Goal: Task Accomplishment & Management: Use online tool/utility

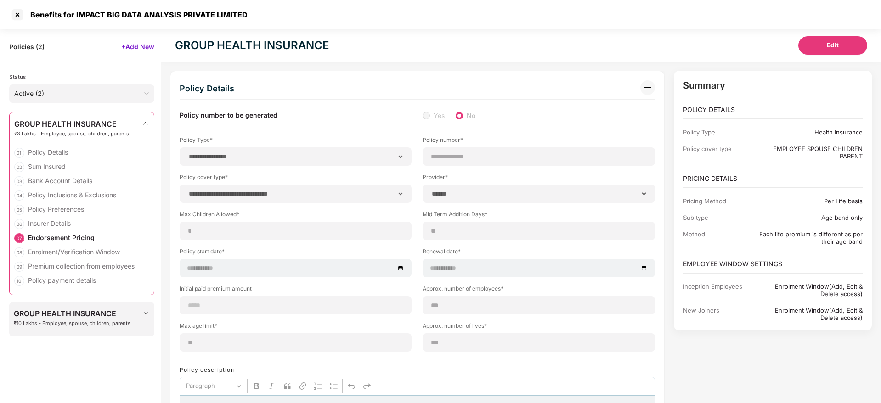
select select "**********"
select select "******"
select select "*****"
select select "******"
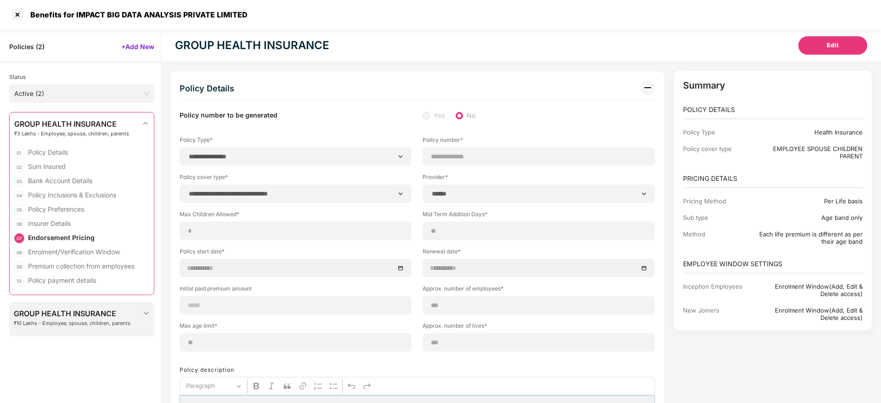
select select "**********"
select select "**"
select select "********"
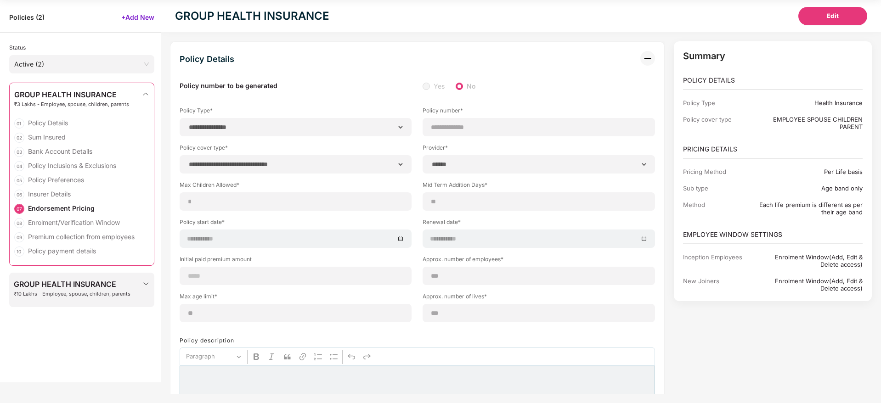
scroll to position [2912, 0]
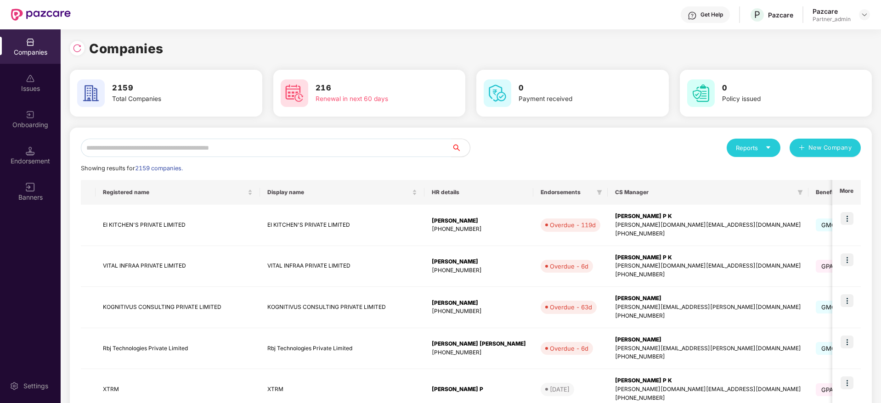
click at [200, 157] on div "Reports New Company Showing results for 2159 companies. Registered name Display…" at bounding box center [471, 394] width 780 height 510
click at [200, 149] on input "text" at bounding box center [266, 148] width 370 height 18
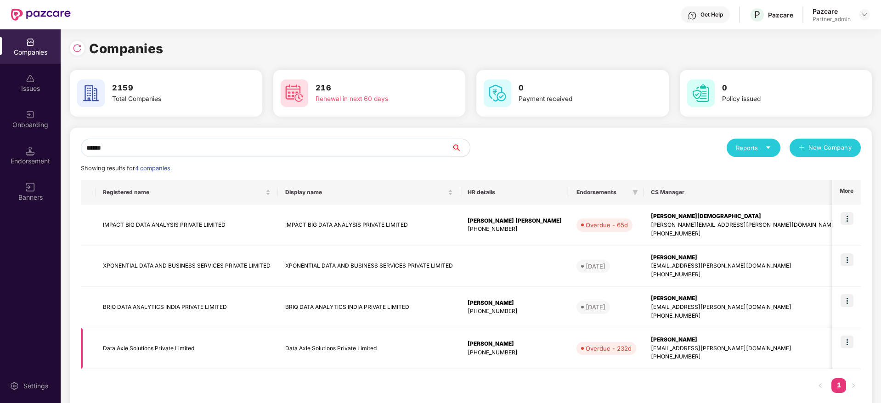
type input "******"
click at [848, 340] on img at bounding box center [846, 342] width 13 height 13
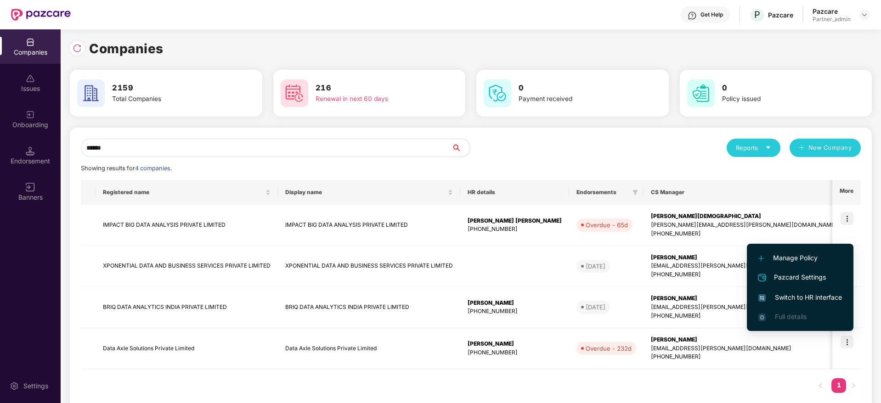
click at [802, 296] on span "Switch to HR interface" at bounding box center [800, 297] width 84 height 10
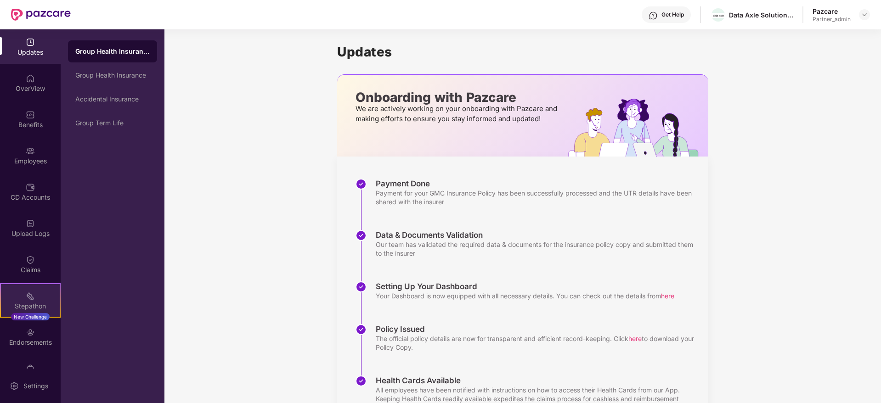
click at [31, 316] on div "New Challenge" at bounding box center [30, 316] width 39 height 7
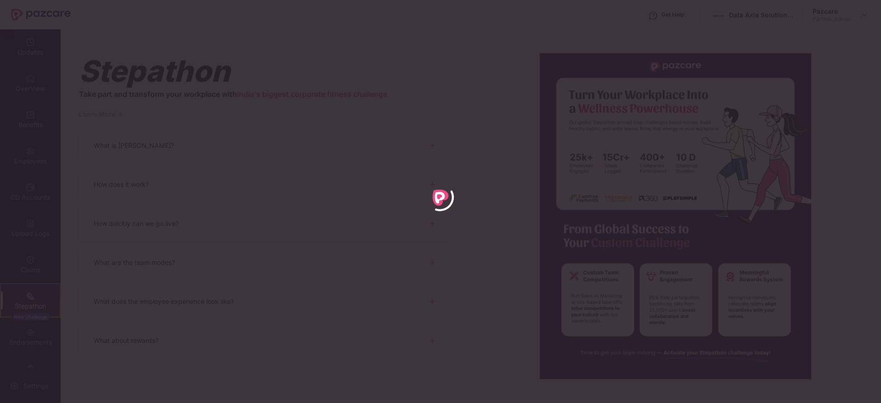
click at [547, 254] on div at bounding box center [440, 201] width 881 height 403
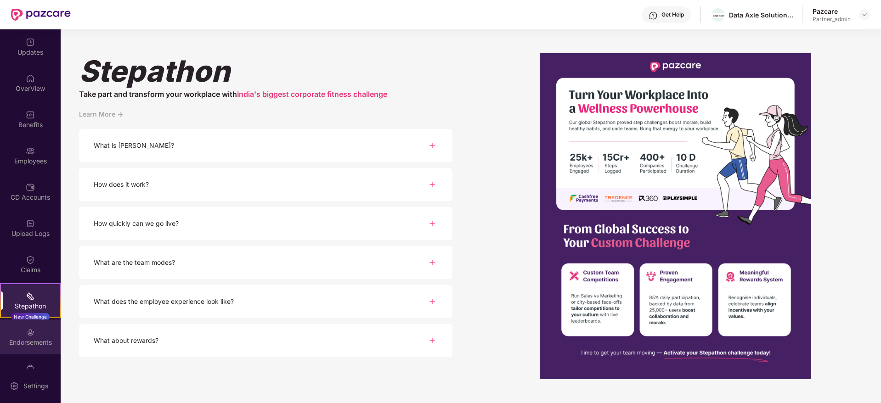
click at [27, 345] on div "Endorsements" at bounding box center [30, 342] width 61 height 9
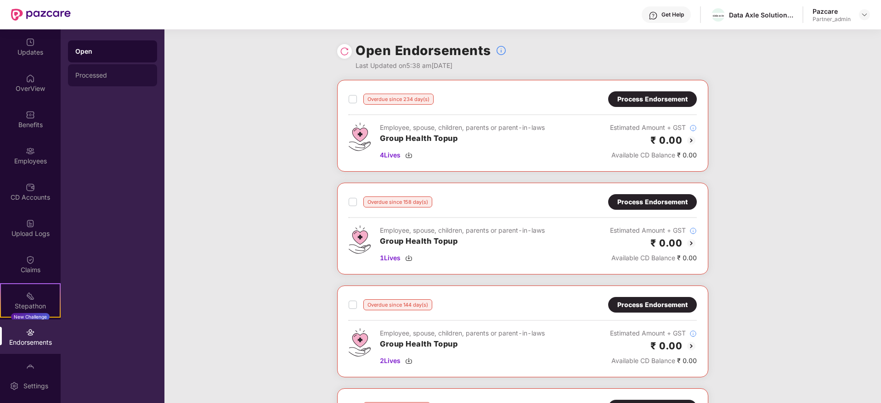
click at [102, 74] on div "Processed" at bounding box center [112, 75] width 74 height 7
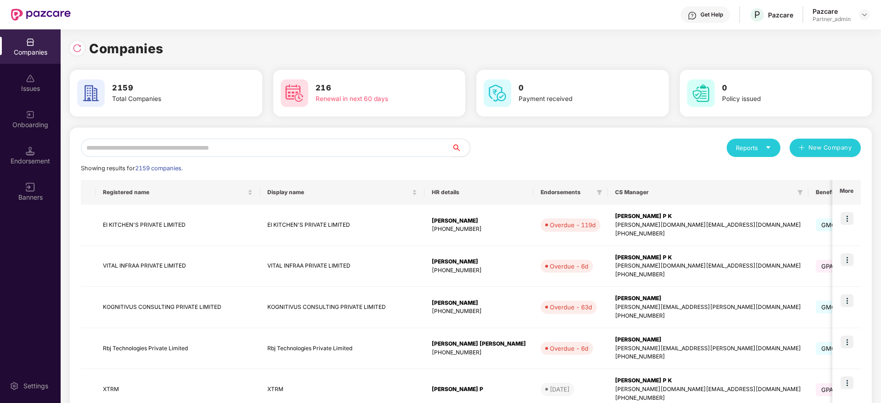
click at [168, 151] on input "text" at bounding box center [266, 148] width 370 height 18
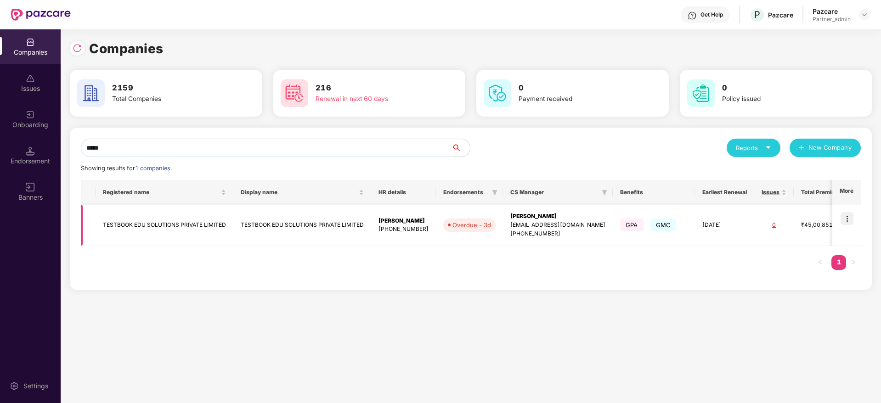
type input "*****"
click at [851, 213] on img at bounding box center [846, 218] width 13 height 13
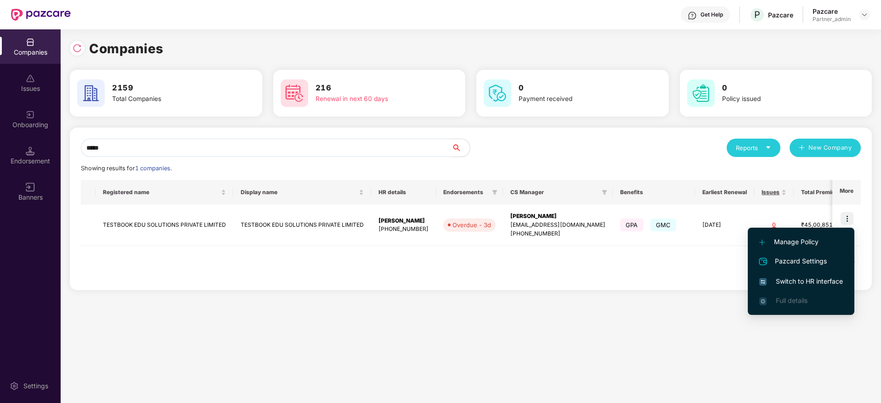
click at [802, 285] on span "Switch to HR interface" at bounding box center [801, 281] width 84 height 10
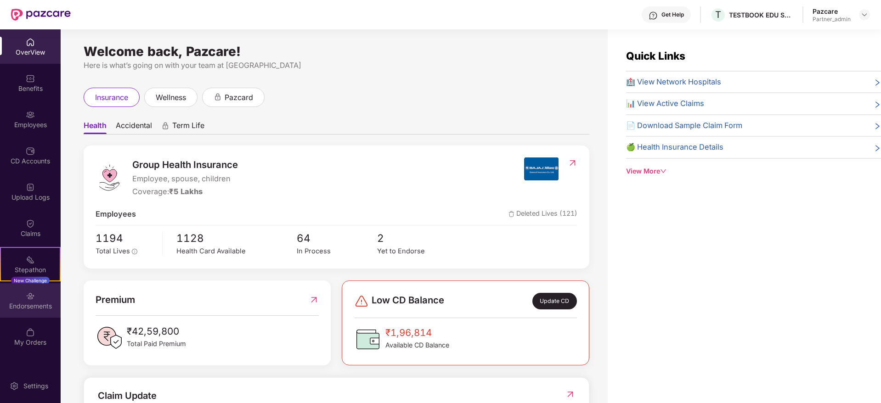
click at [30, 302] on div "Endorsements" at bounding box center [30, 306] width 61 height 9
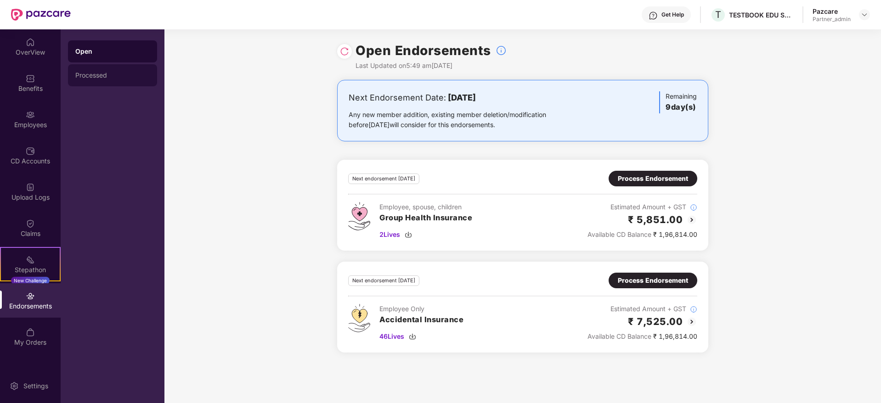
click at [85, 77] on div "Processed" at bounding box center [112, 75] width 74 height 7
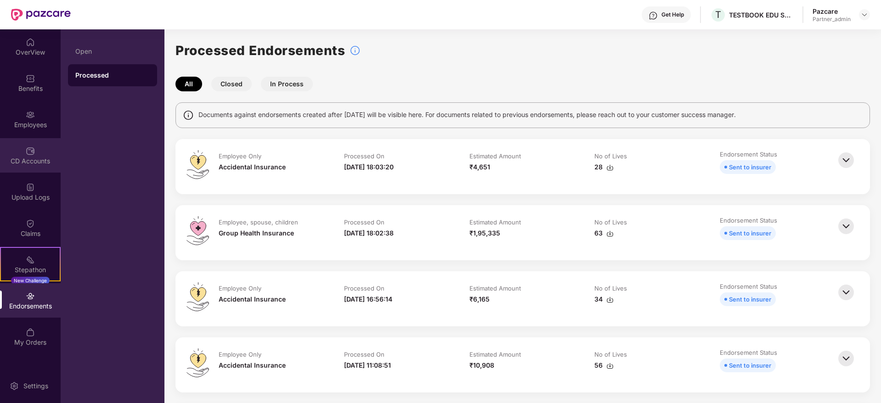
click at [11, 147] on div "CD Accounts" at bounding box center [30, 155] width 61 height 34
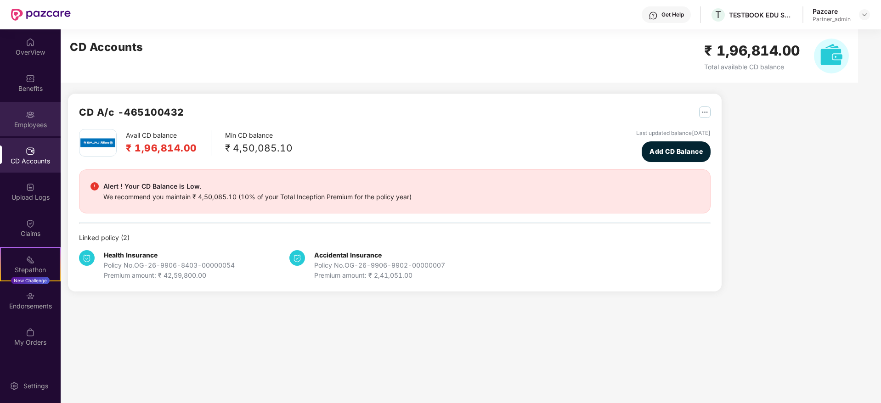
click at [40, 122] on div "Employees" at bounding box center [30, 124] width 61 height 9
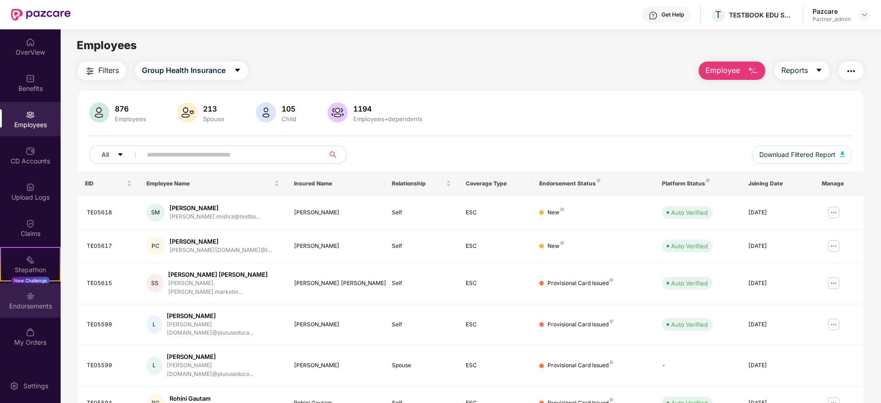
click at [45, 307] on div "Endorsements" at bounding box center [30, 306] width 61 height 9
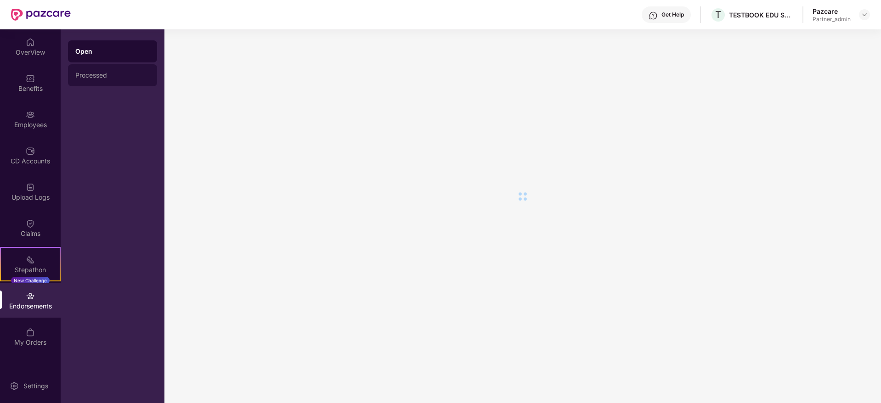
click at [105, 73] on div "Processed" at bounding box center [112, 75] width 74 height 7
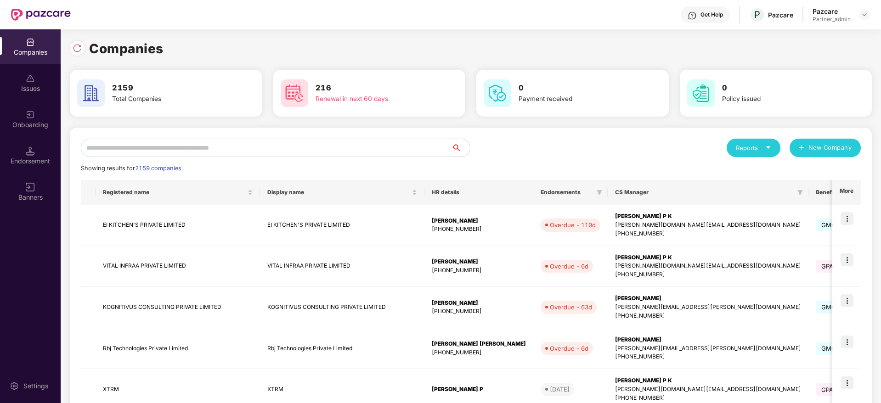
click at [215, 152] on input "text" at bounding box center [266, 148] width 370 height 18
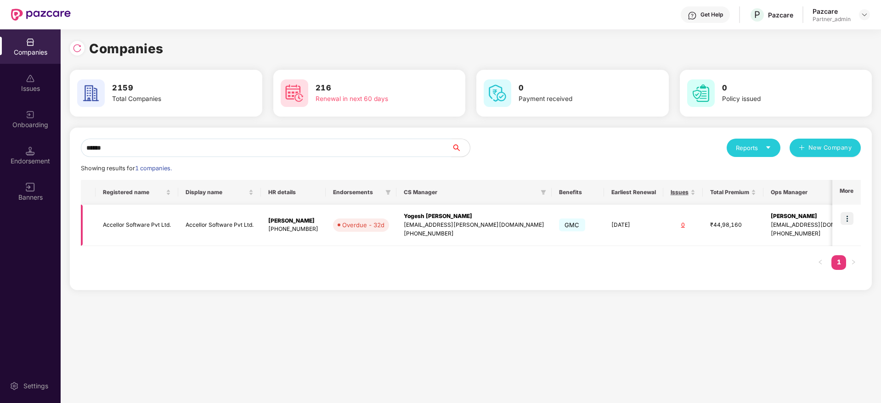
type input "******"
click at [849, 217] on img at bounding box center [846, 218] width 13 height 13
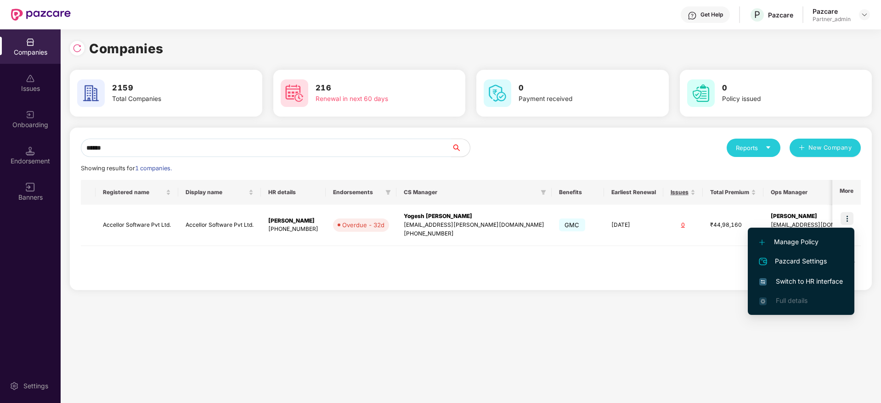
click at [807, 281] on span "Switch to HR interface" at bounding box center [801, 281] width 84 height 10
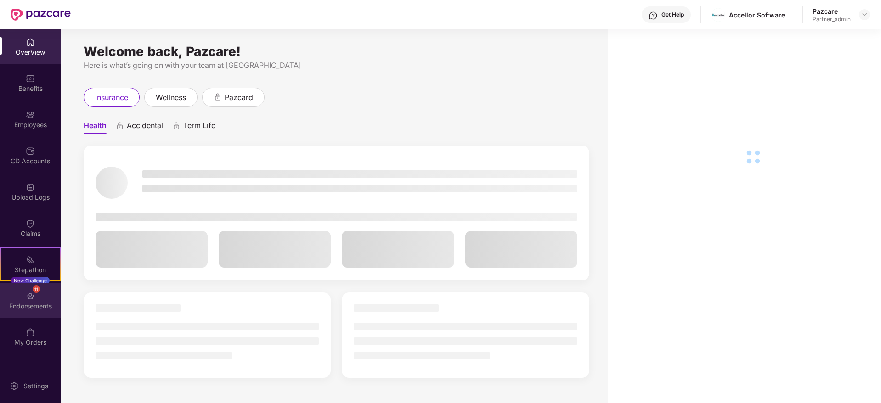
click at [22, 302] on div "Endorsements" at bounding box center [30, 306] width 61 height 9
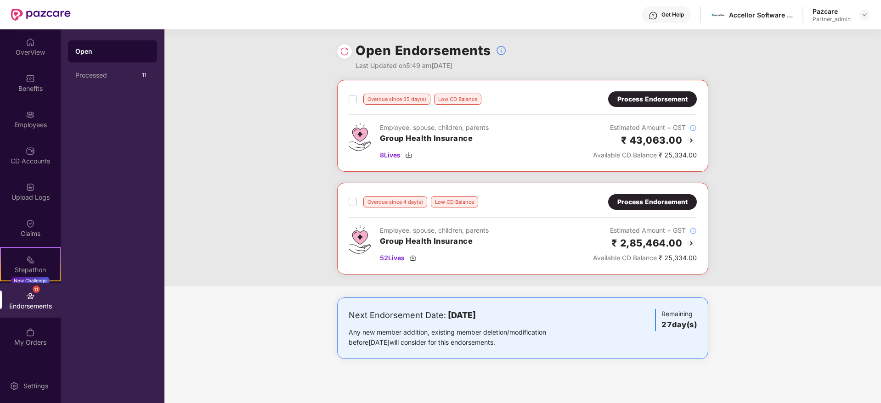
click at [634, 205] on div "Process Endorsement" at bounding box center [652, 202] width 70 height 10
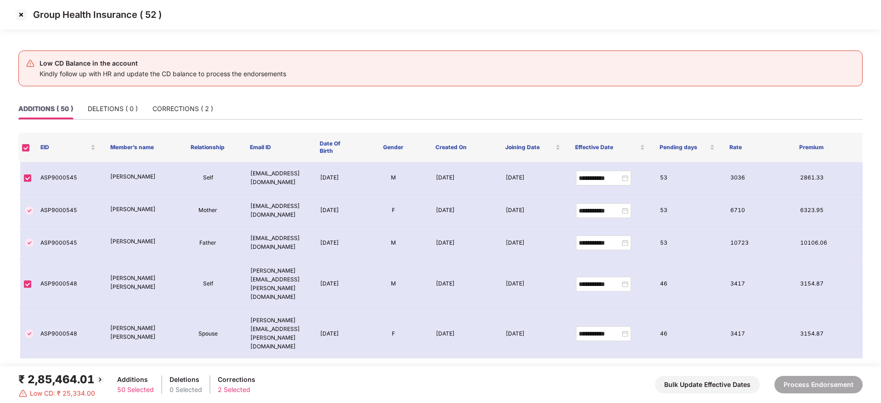
click at [19, 15] on img at bounding box center [21, 14] width 15 height 15
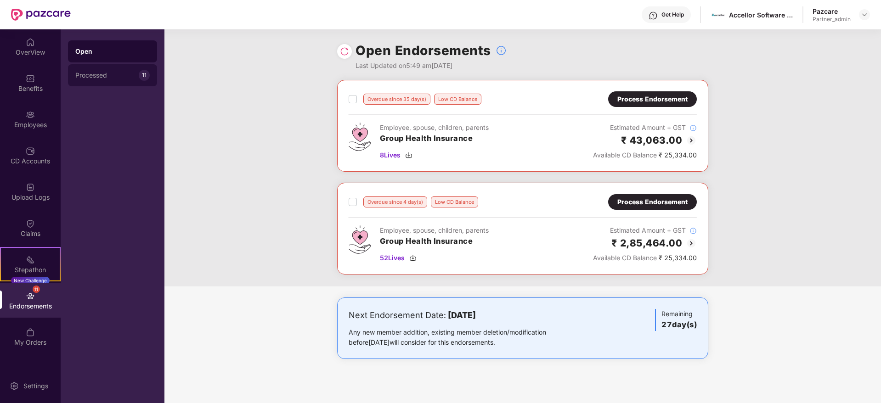
click at [112, 73] on div "Processed" at bounding box center [106, 75] width 63 height 7
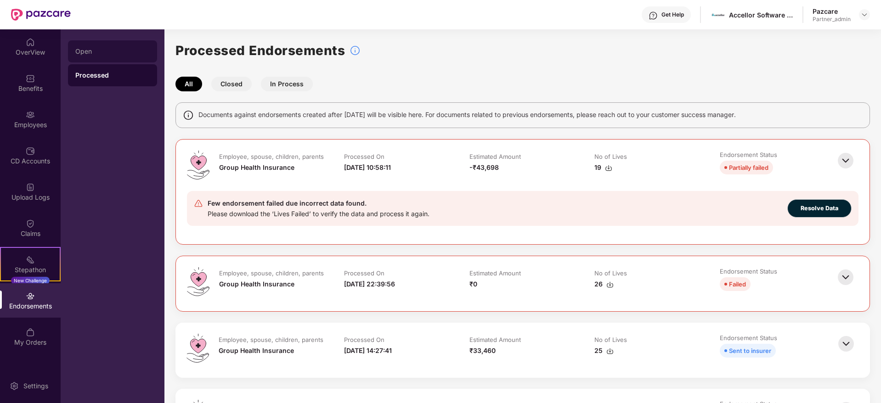
click at [91, 46] on div "Open" at bounding box center [112, 51] width 89 height 22
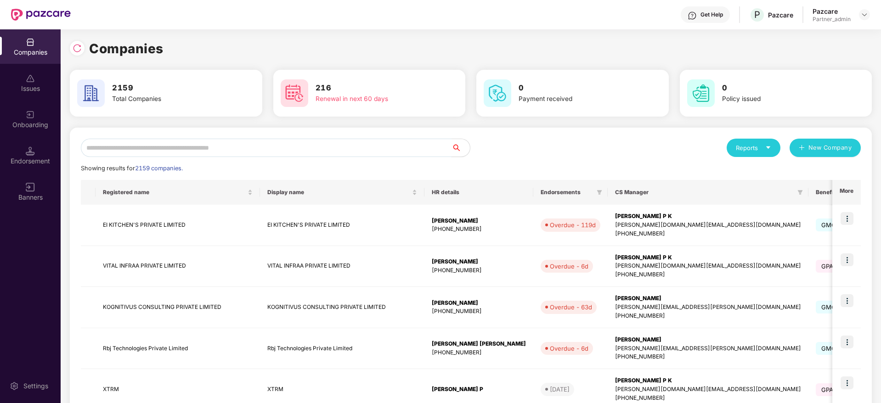
click at [196, 148] on input "text" at bounding box center [266, 148] width 370 height 18
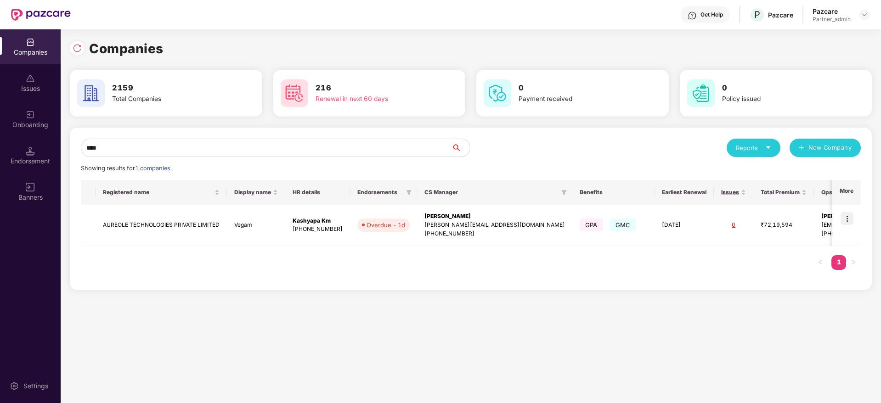
type input "****"
click at [850, 219] on img at bounding box center [846, 218] width 13 height 13
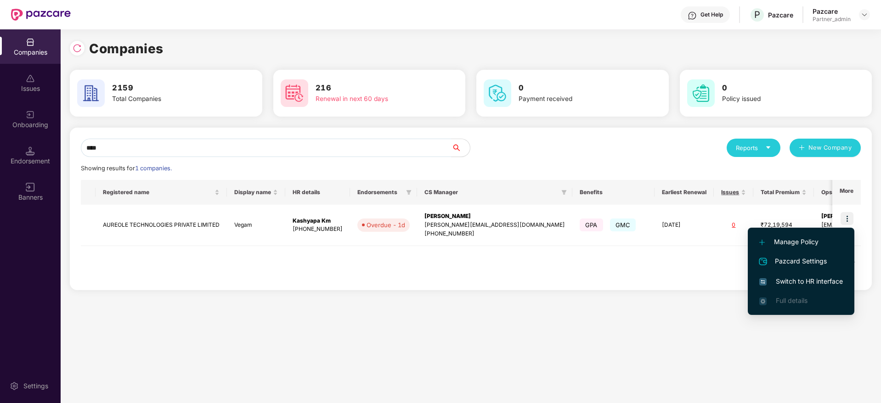
click at [785, 281] on span "Switch to HR interface" at bounding box center [801, 281] width 84 height 10
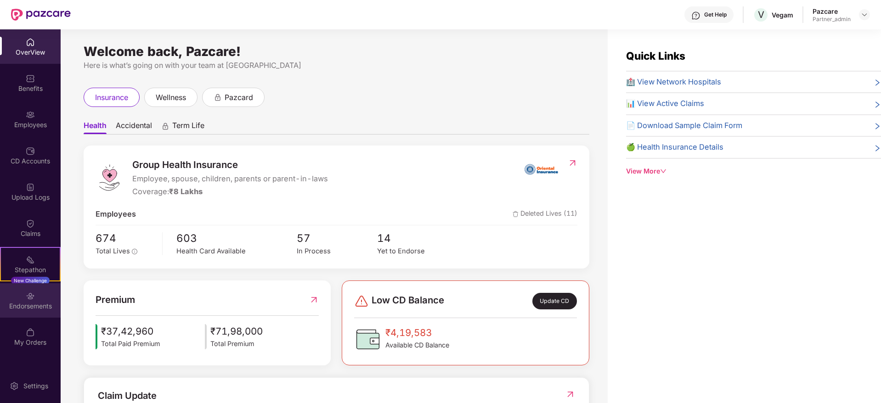
click at [19, 314] on div "Endorsements" at bounding box center [30, 300] width 61 height 34
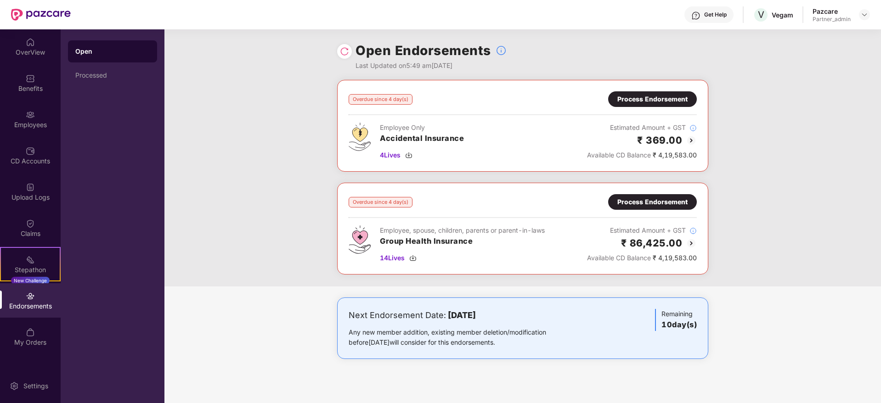
click at [647, 203] on div "Process Endorsement" at bounding box center [652, 202] width 70 height 10
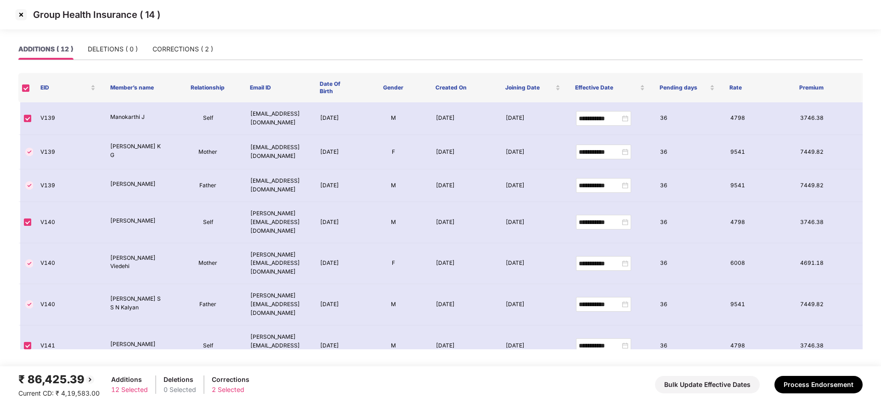
click at [19, 16] on img at bounding box center [21, 14] width 15 height 15
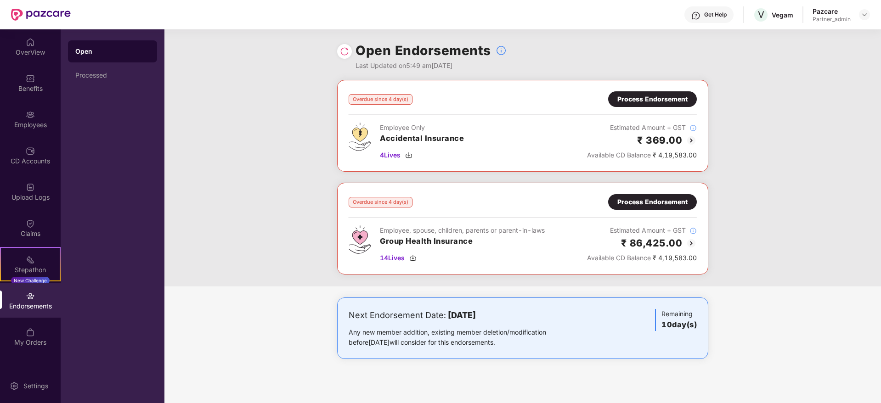
click at [648, 199] on div "Process Endorsement" at bounding box center [652, 202] width 70 height 10
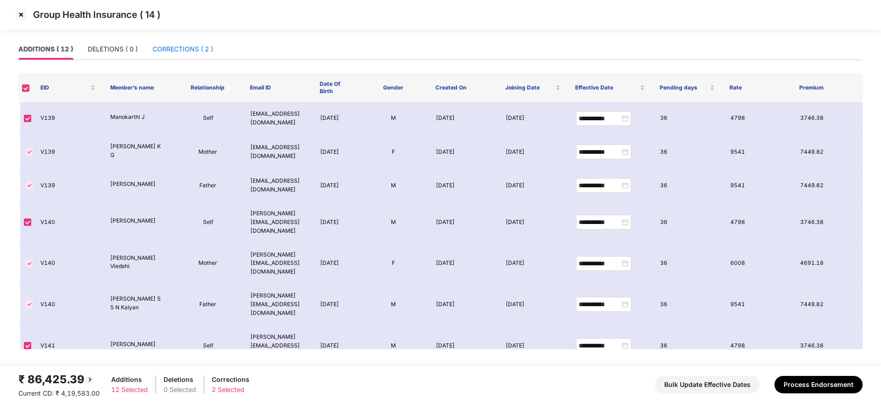
click at [171, 45] on div "CORRECTIONS ( 2 )" at bounding box center [182, 49] width 61 height 10
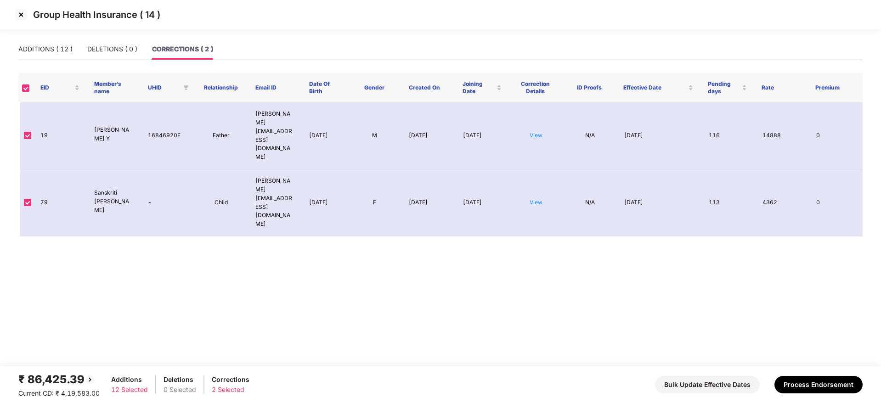
click at [16, 15] on img at bounding box center [21, 14] width 15 height 15
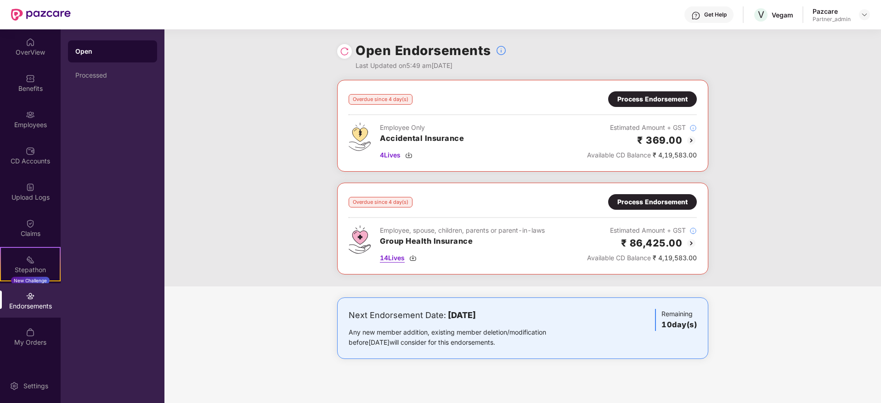
click at [413, 258] on img at bounding box center [412, 257] width 7 height 7
click at [411, 153] on img at bounding box center [408, 155] width 7 height 7
click at [634, 199] on div "Process Endorsement" at bounding box center [652, 202] width 70 height 10
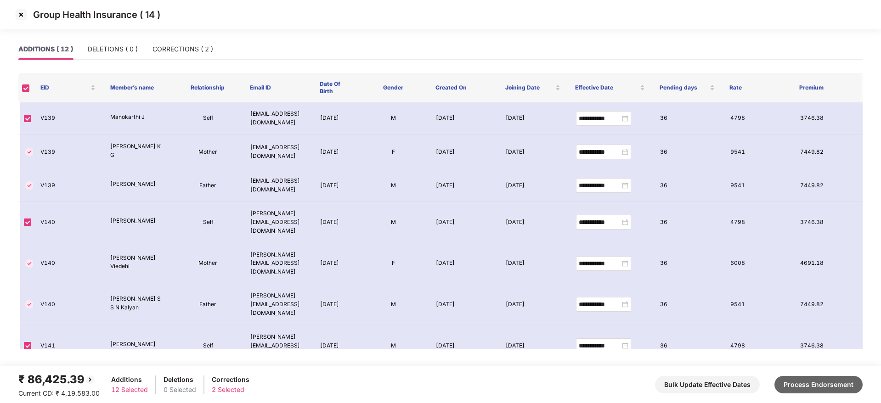
click at [830, 387] on button "Process Endorsement" at bounding box center [818, 384] width 88 height 17
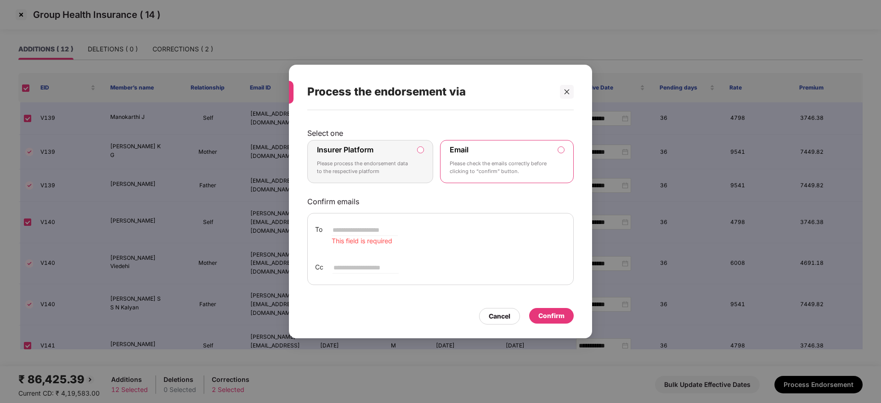
click at [382, 153] on div "Insurer Platform Please process the endorsement data to the respective platform" at bounding box center [364, 161] width 94 height 33
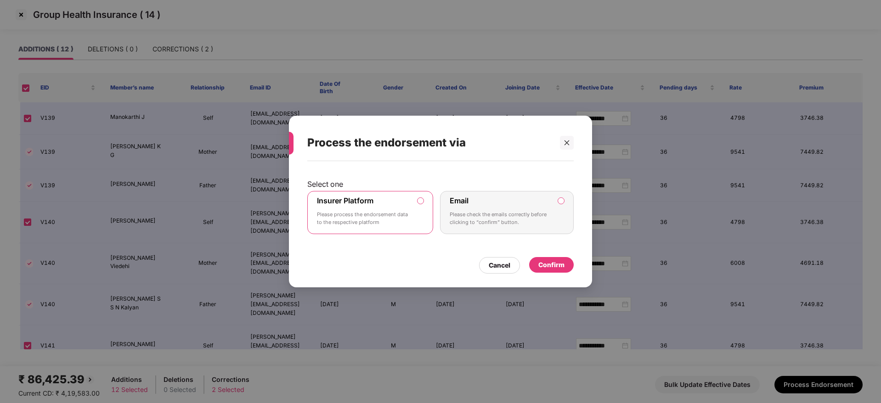
click at [553, 262] on div "Confirm" at bounding box center [551, 265] width 26 height 10
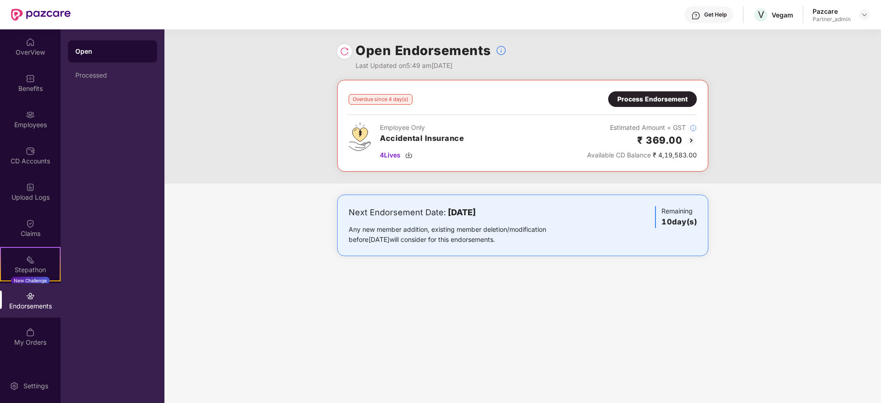
click at [652, 102] on div "Process Endorsement" at bounding box center [652, 99] width 70 height 10
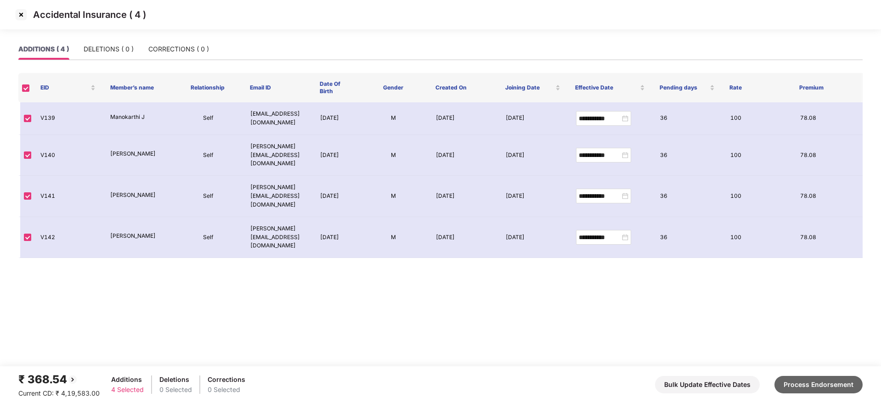
click at [812, 380] on button "Process Endorsement" at bounding box center [818, 384] width 88 height 17
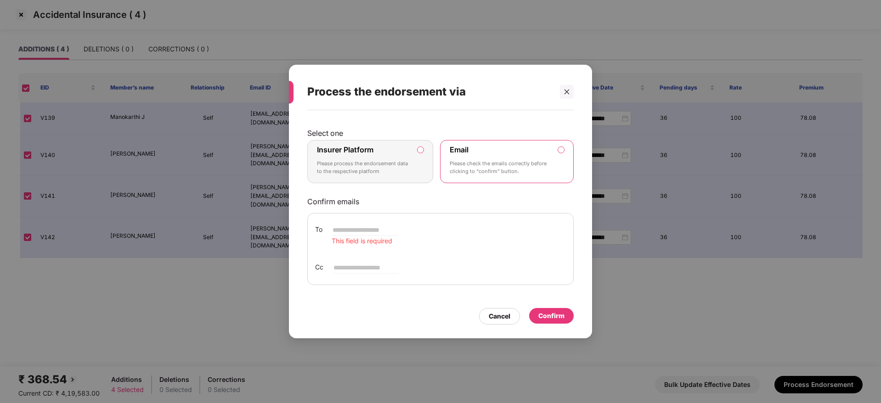
click at [363, 163] on p "Please process the endorsement data to the respective platform" at bounding box center [364, 168] width 94 height 16
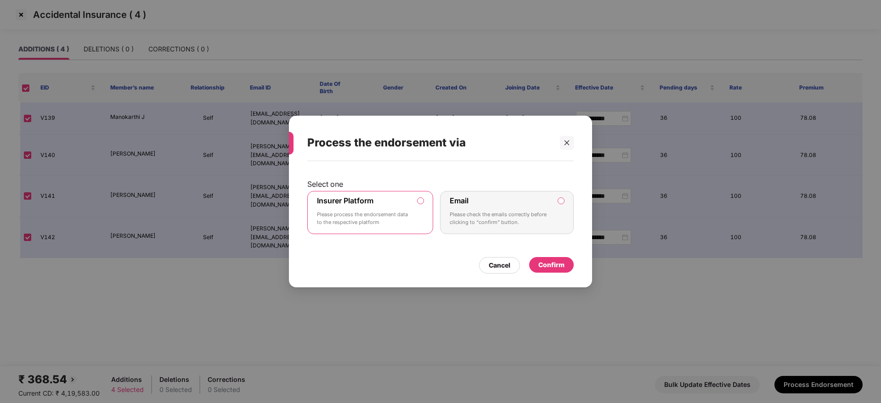
click at [553, 265] on div "Confirm" at bounding box center [551, 265] width 26 height 10
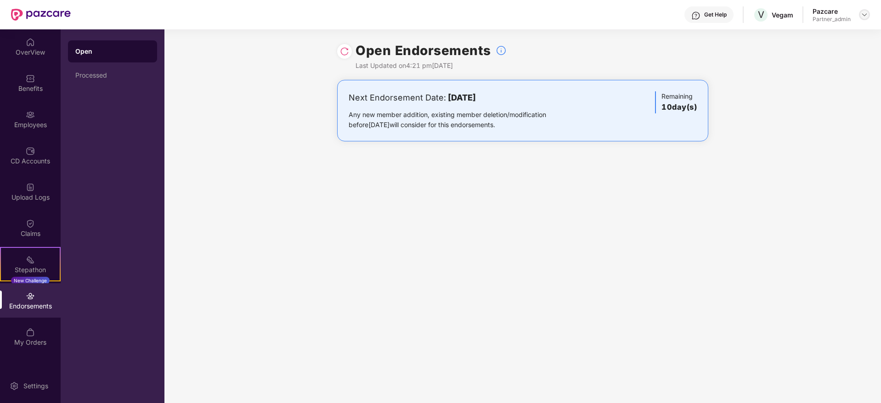
click at [869, 14] on div at bounding box center [864, 14] width 11 height 11
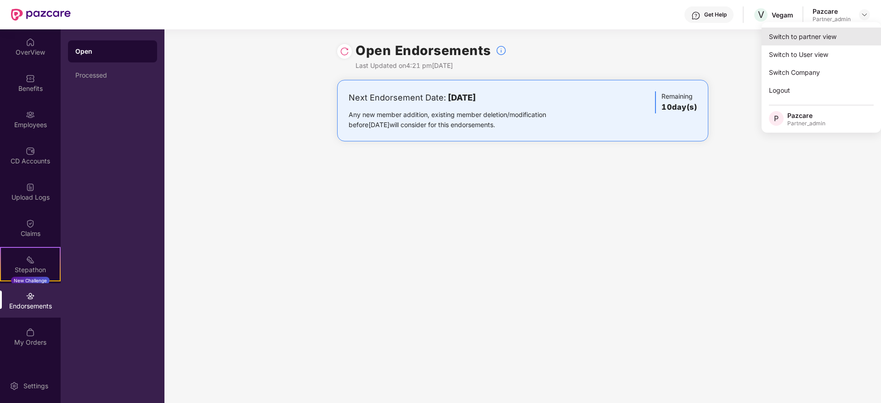
click at [826, 37] on div "Switch to partner view" at bounding box center [820, 37] width 119 height 18
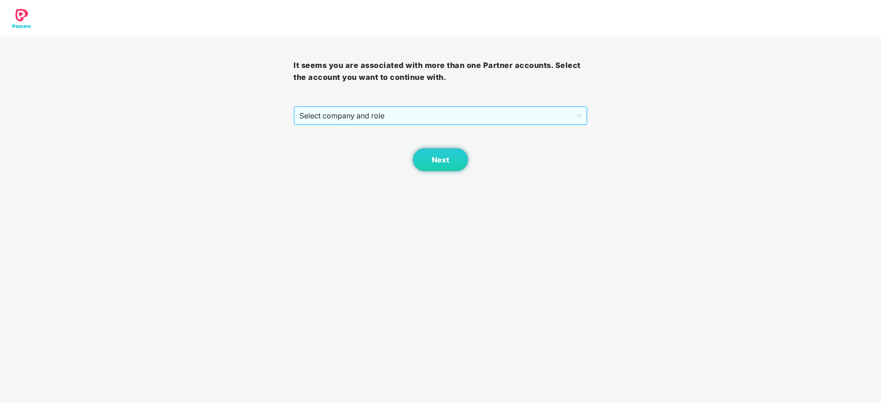
click at [368, 112] on span "Select company and role" at bounding box center [439, 115] width 281 height 17
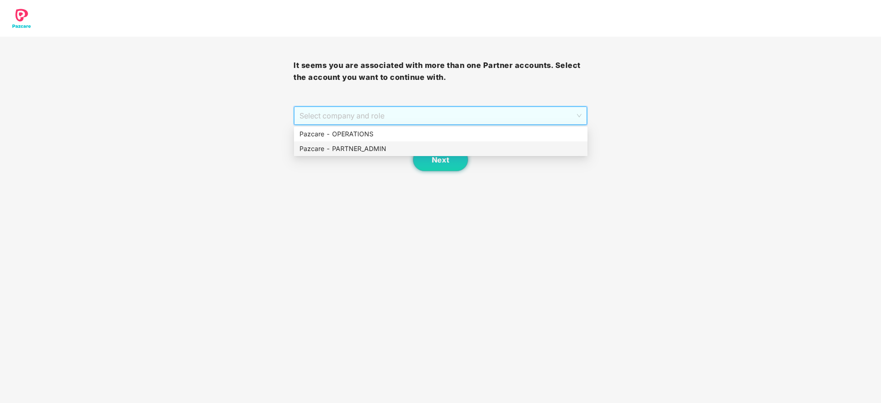
drag, startPoint x: 346, startPoint y: 152, endPoint x: 407, endPoint y: 154, distance: 61.6
click at [365, 153] on div "Pazcare - PARTNER_ADMIN" at bounding box center [440, 149] width 282 height 10
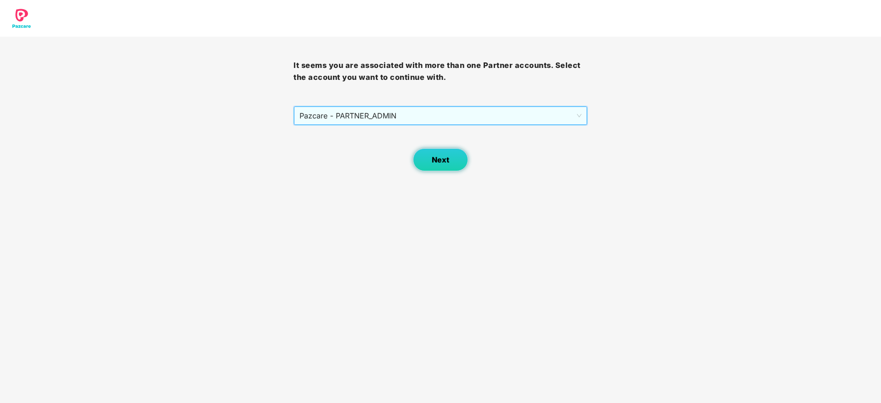
click at [432, 154] on button "Next" at bounding box center [440, 159] width 55 height 23
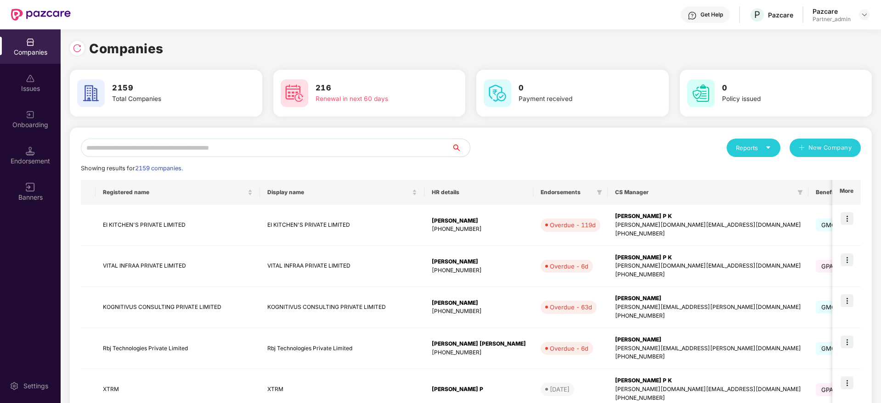
click at [267, 144] on input "text" at bounding box center [266, 148] width 370 height 18
paste input "*******"
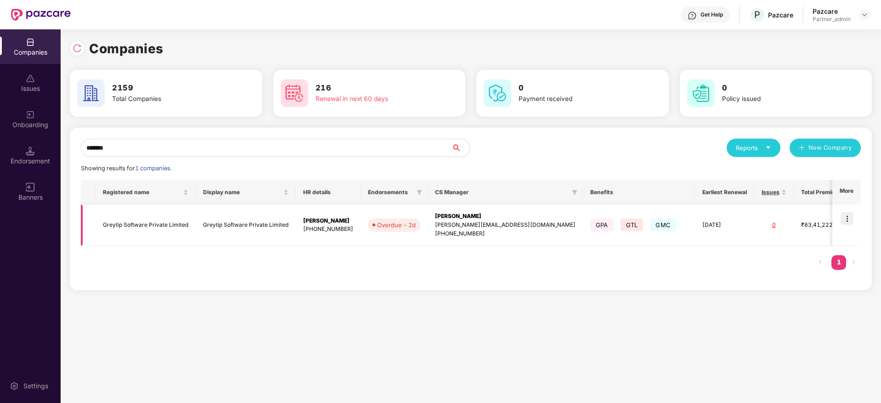
type input "*******"
click at [855, 219] on td at bounding box center [846, 225] width 28 height 41
click at [849, 216] on img at bounding box center [846, 218] width 13 height 13
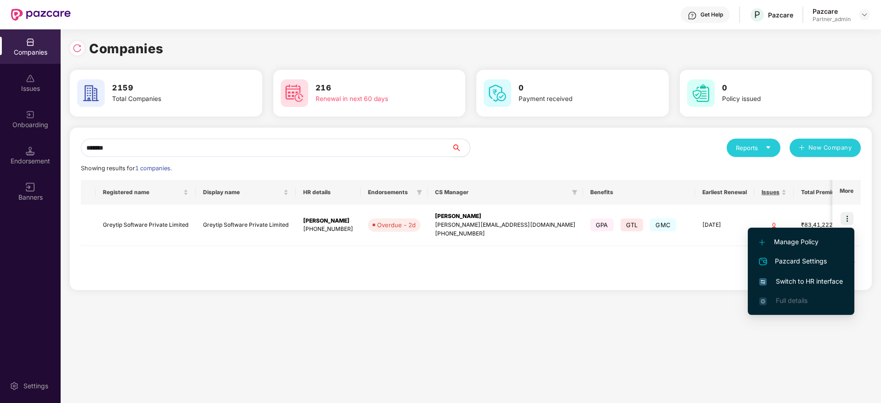
click at [798, 284] on span "Switch to HR interface" at bounding box center [801, 281] width 84 height 10
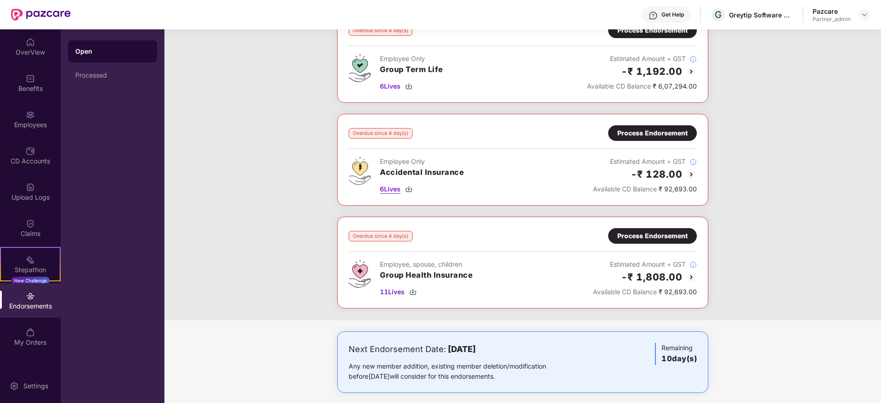
scroll to position [77, 0]
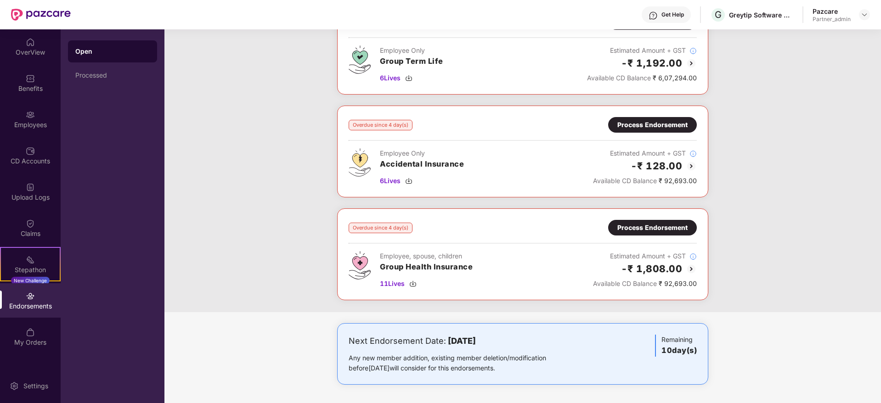
click at [645, 223] on div "Process Endorsement" at bounding box center [652, 228] width 70 height 10
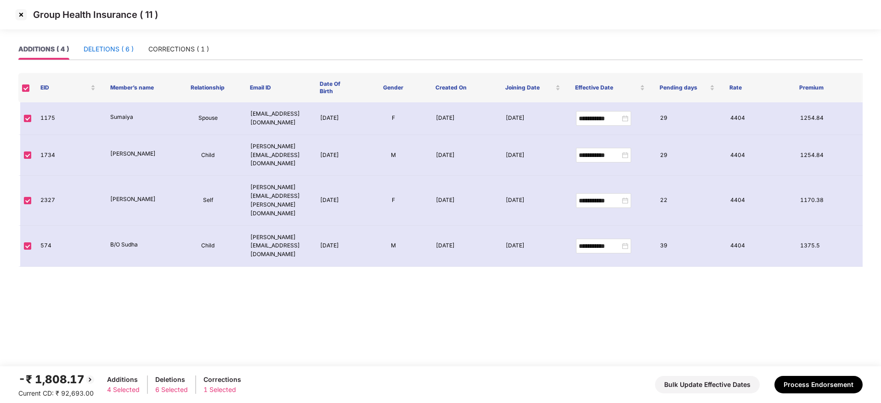
click at [90, 50] on div "DELETIONS ( 6 )" at bounding box center [109, 49] width 50 height 10
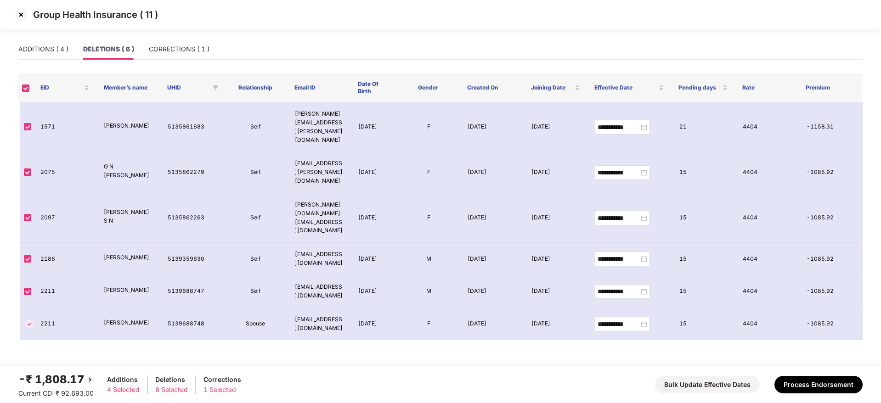
click at [22, 15] on img at bounding box center [21, 14] width 15 height 15
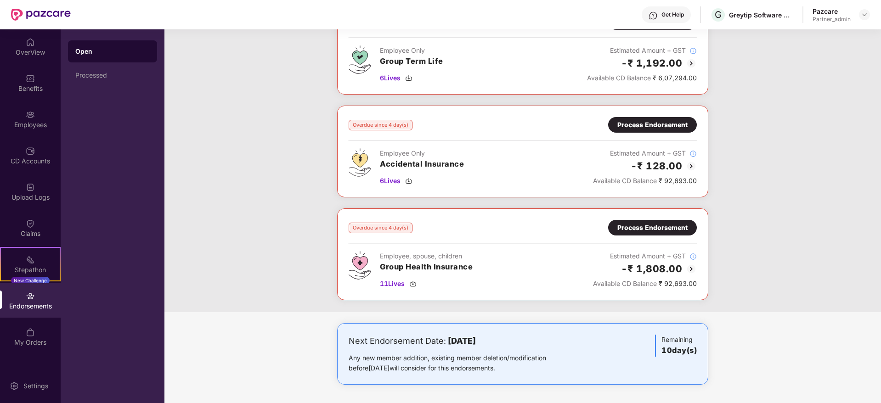
click at [411, 286] on img at bounding box center [412, 283] width 7 height 7
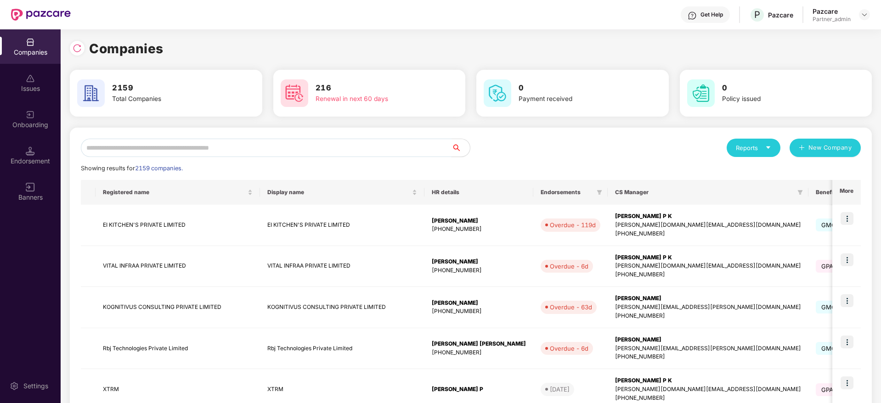
click at [165, 145] on input "text" at bounding box center [266, 148] width 370 height 18
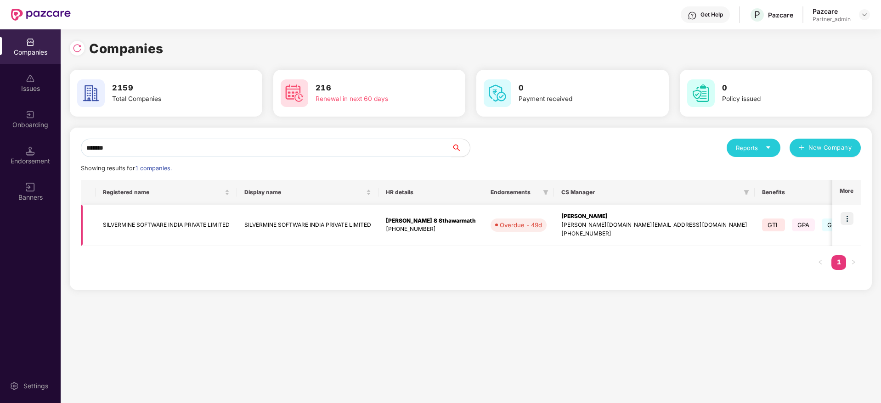
type input "*******"
click at [849, 217] on img at bounding box center [846, 218] width 13 height 13
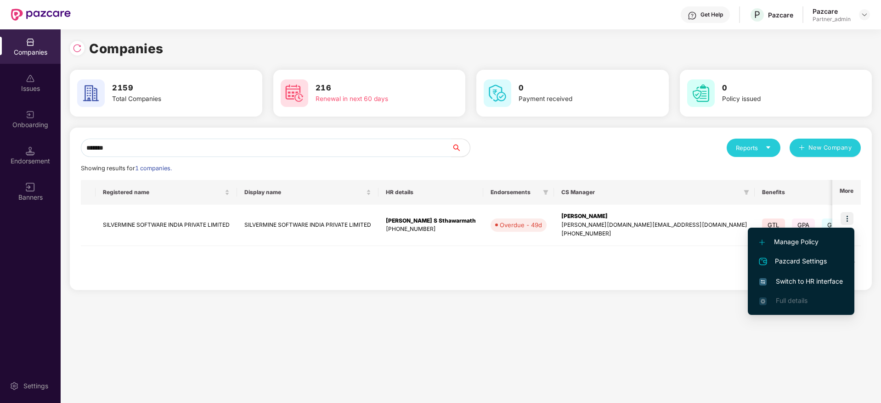
click at [800, 282] on span "Switch to HR interface" at bounding box center [801, 281] width 84 height 10
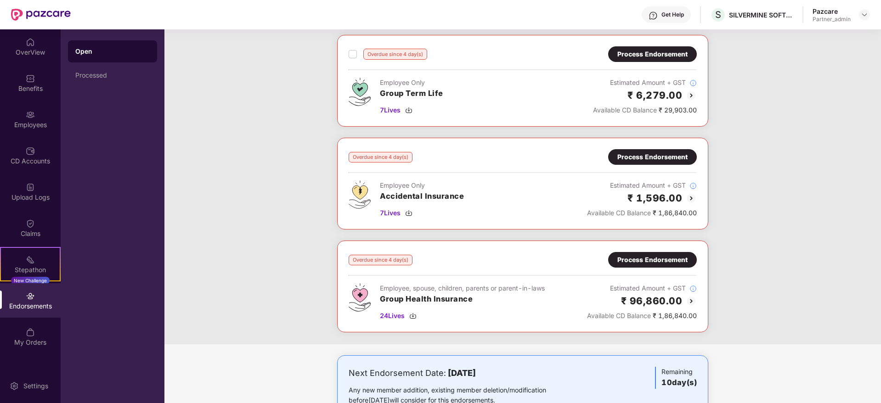
scroll to position [180, 0]
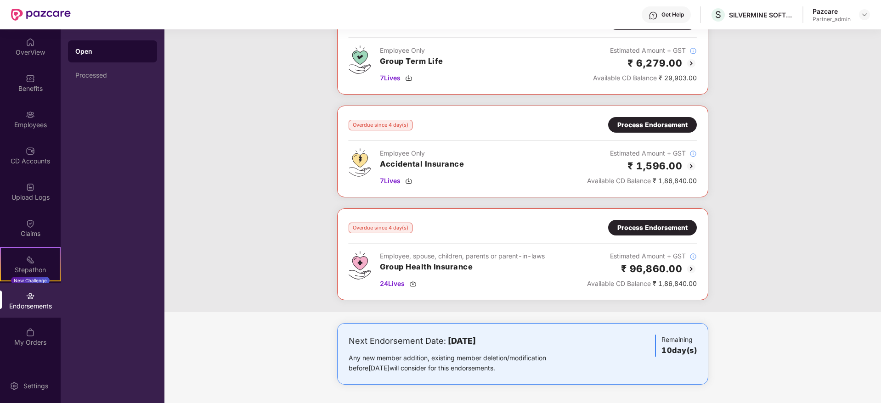
click at [640, 235] on div "Process Endorsement" at bounding box center [652, 228] width 89 height 16
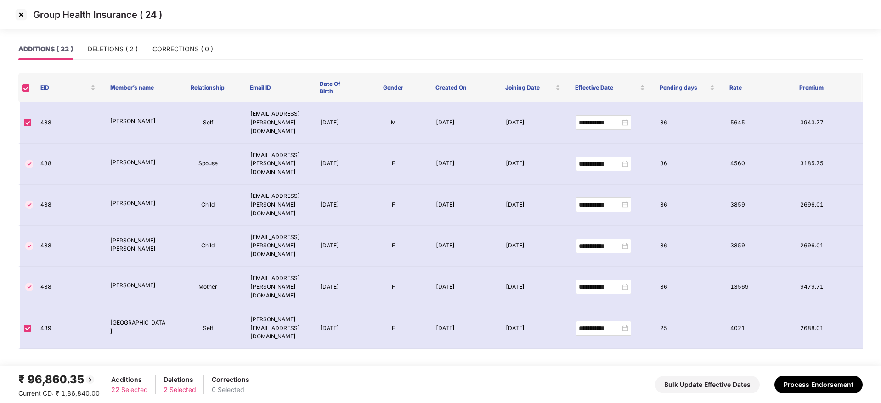
click at [16, 12] on img at bounding box center [21, 14] width 15 height 15
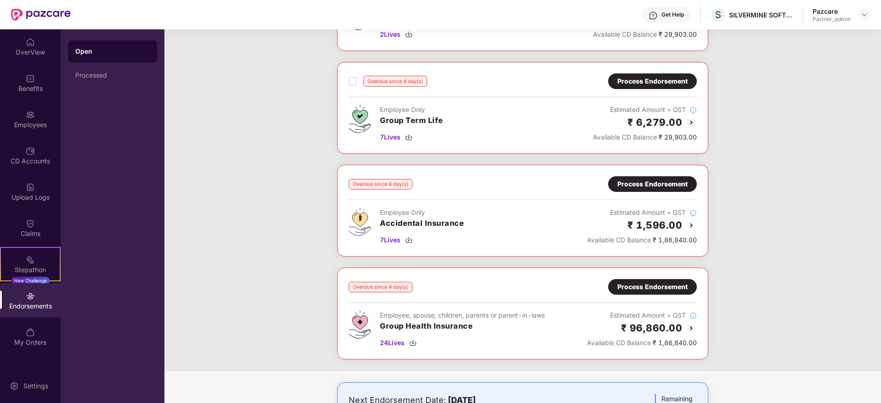
scroll to position [180, 0]
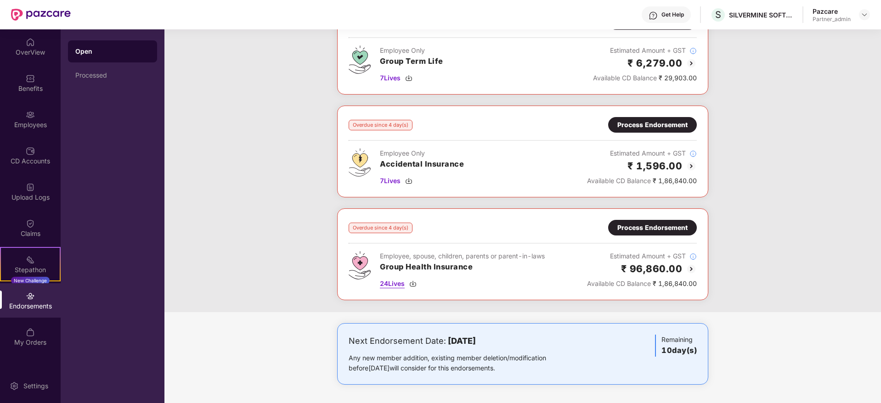
click at [413, 283] on img at bounding box center [412, 283] width 7 height 7
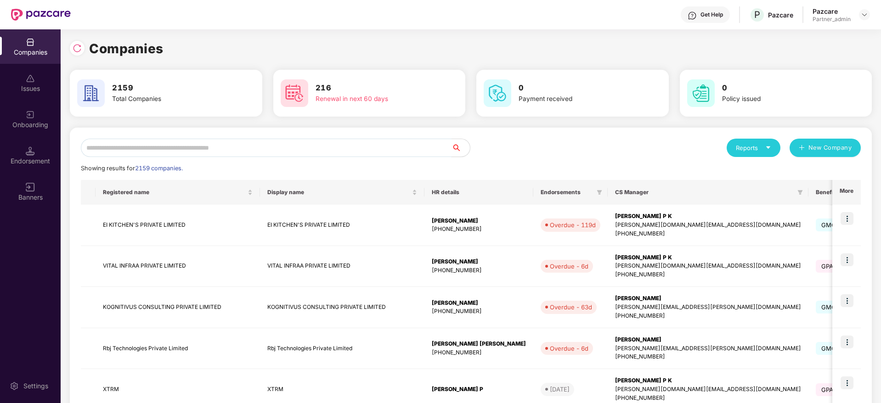
click at [172, 153] on input "text" at bounding box center [266, 148] width 370 height 18
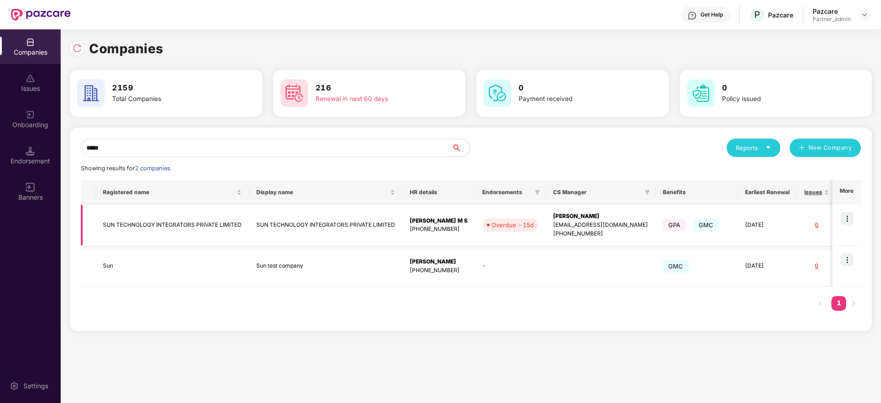
type input "*****"
click at [848, 217] on img at bounding box center [846, 218] width 13 height 13
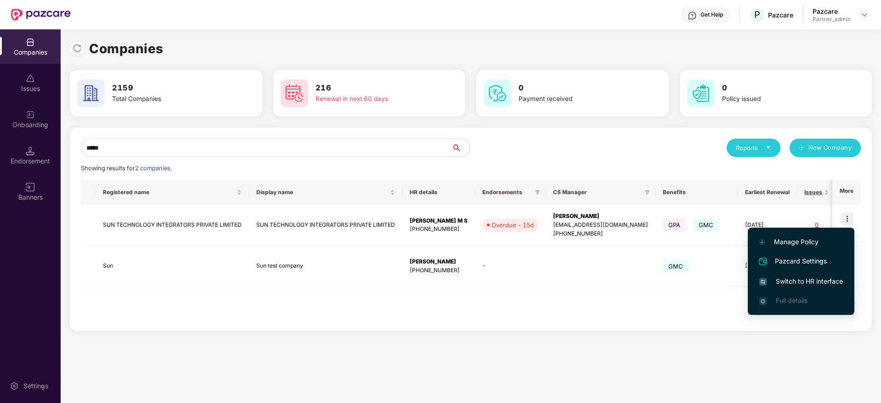
click at [795, 285] on span "Switch to HR interface" at bounding box center [801, 281] width 84 height 10
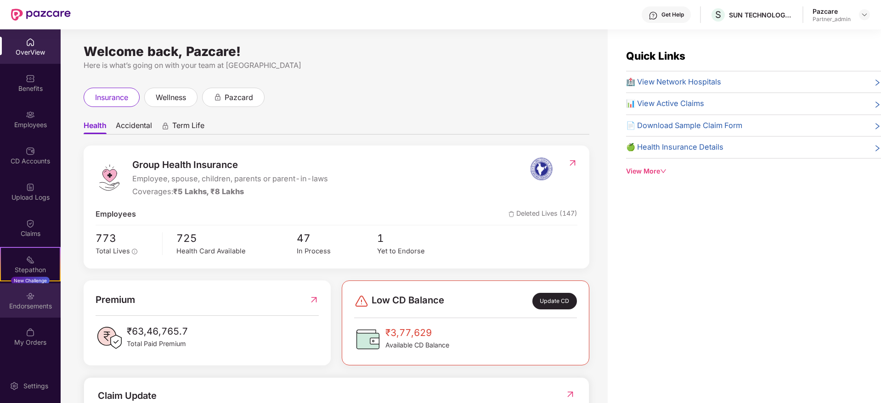
click at [30, 298] on img at bounding box center [30, 296] width 9 height 9
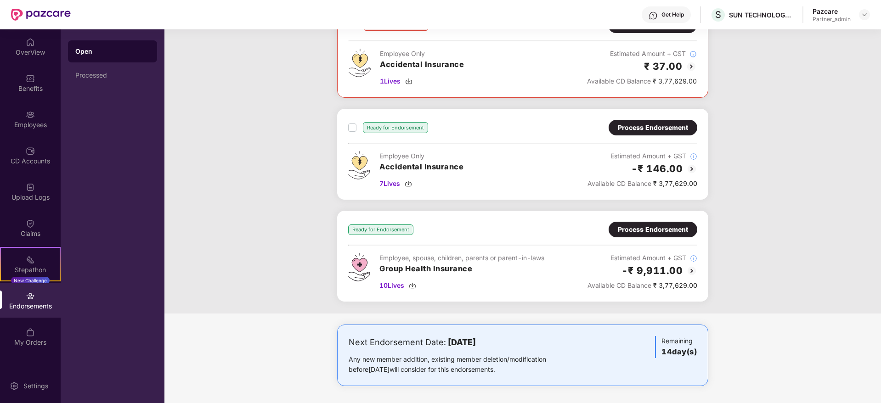
scroll to position [75, 0]
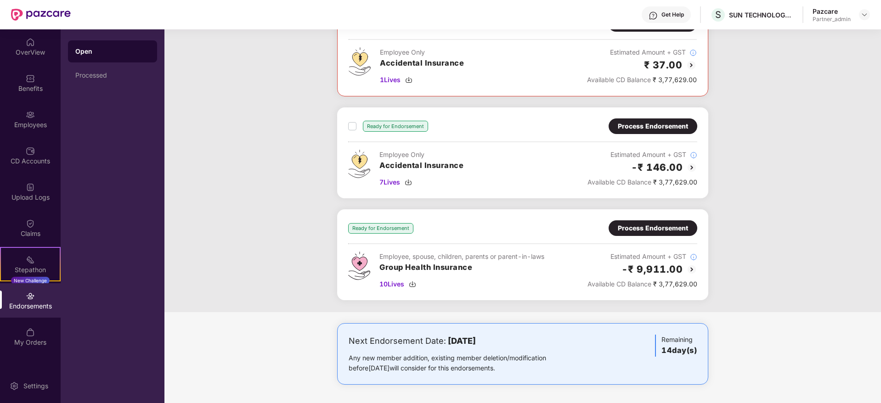
click at [641, 237] on div "Ready for Endorsement Process Endorsement Employee, spouse, children, parents o…" at bounding box center [522, 254] width 349 height 69
click at [646, 225] on div "Process Endorsement" at bounding box center [652, 228] width 70 height 10
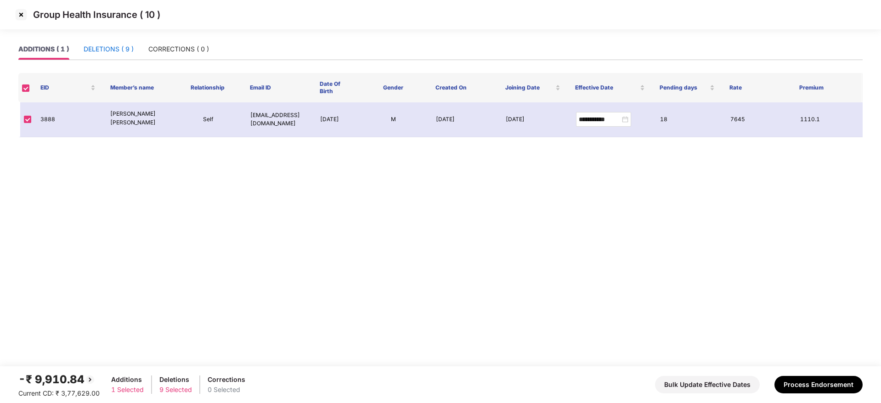
click at [101, 45] on div "DELETIONS ( 9 )" at bounding box center [109, 49] width 50 height 10
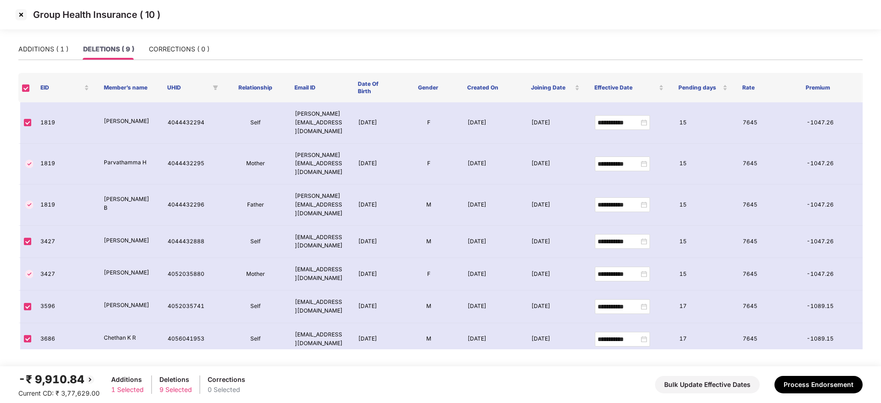
click at [24, 13] on img at bounding box center [21, 14] width 15 height 15
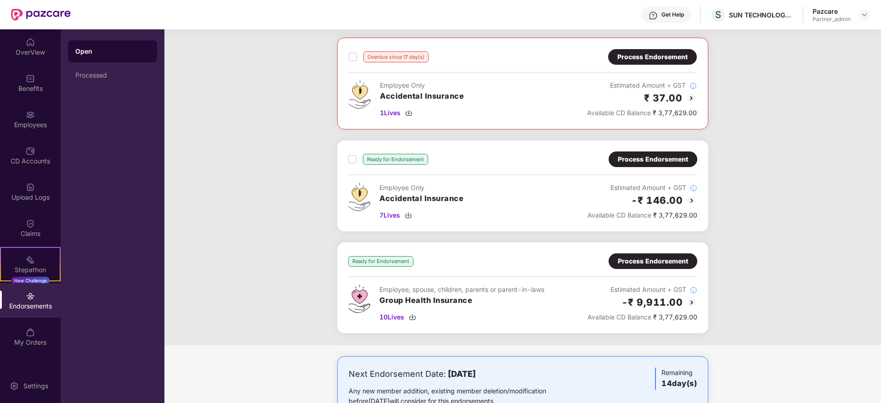
scroll to position [75, 0]
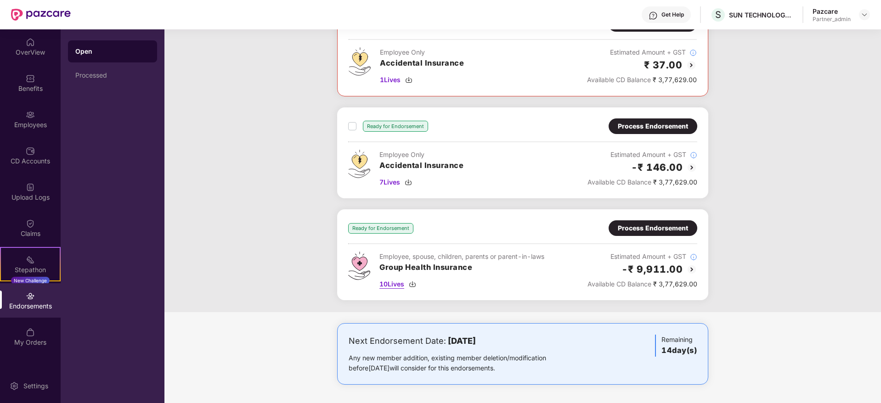
click at [411, 286] on img at bounding box center [412, 284] width 7 height 7
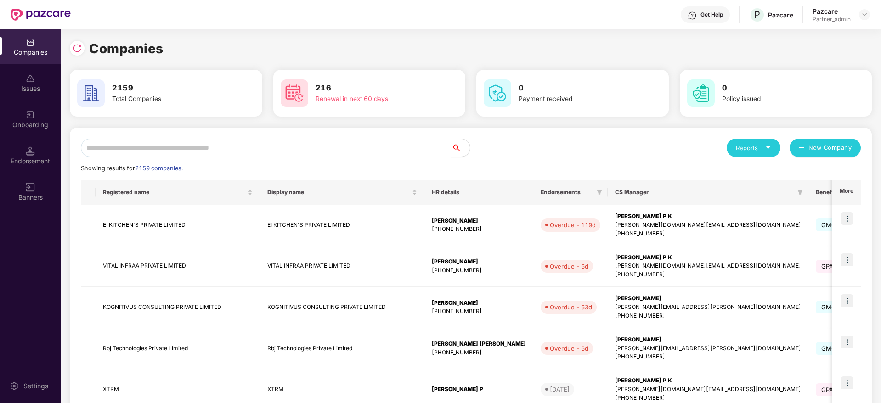
click at [249, 149] on input "text" at bounding box center [266, 148] width 370 height 18
paste input "**********"
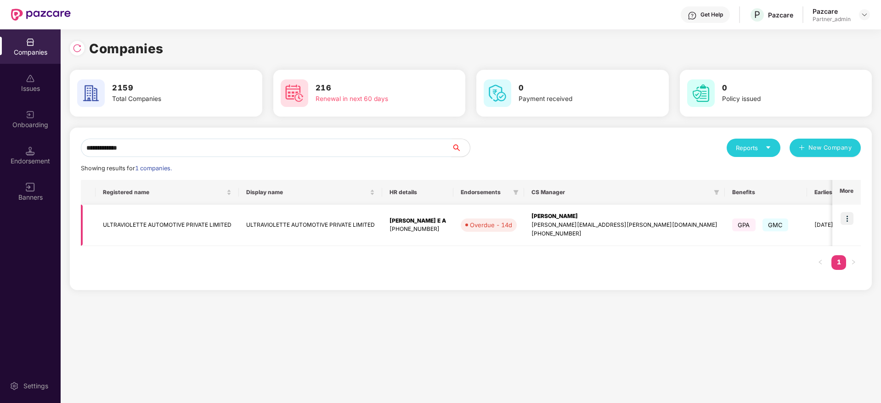
type input "**********"
click at [851, 219] on img at bounding box center [846, 218] width 13 height 13
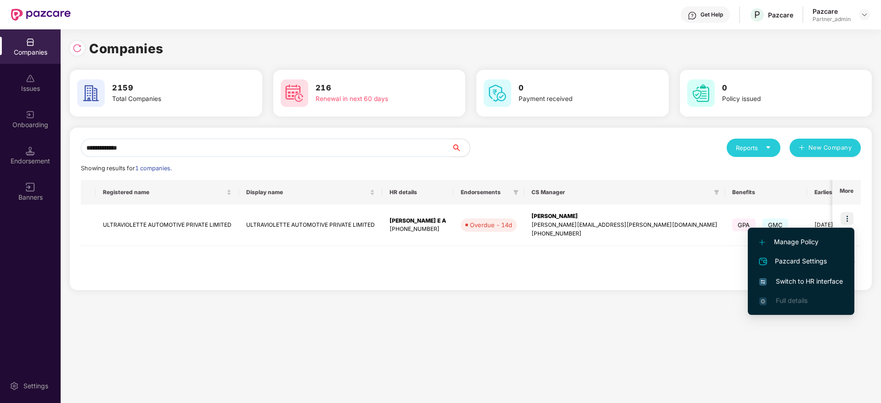
click at [805, 281] on span "Switch to HR interface" at bounding box center [801, 281] width 84 height 10
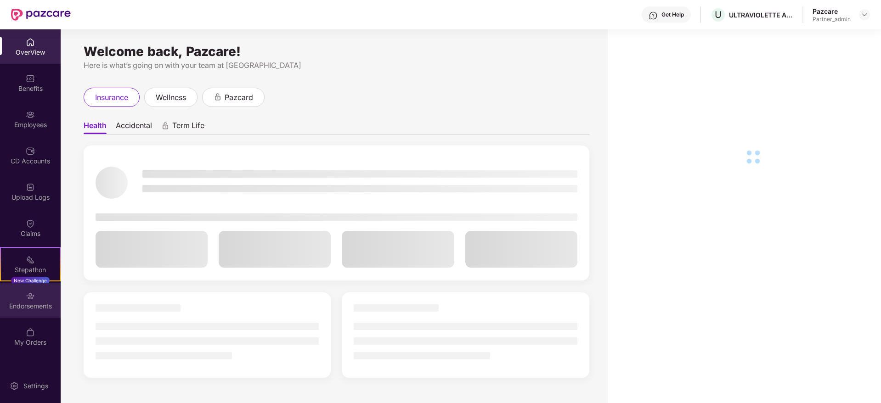
click at [31, 302] on div "Endorsements" at bounding box center [30, 306] width 61 height 9
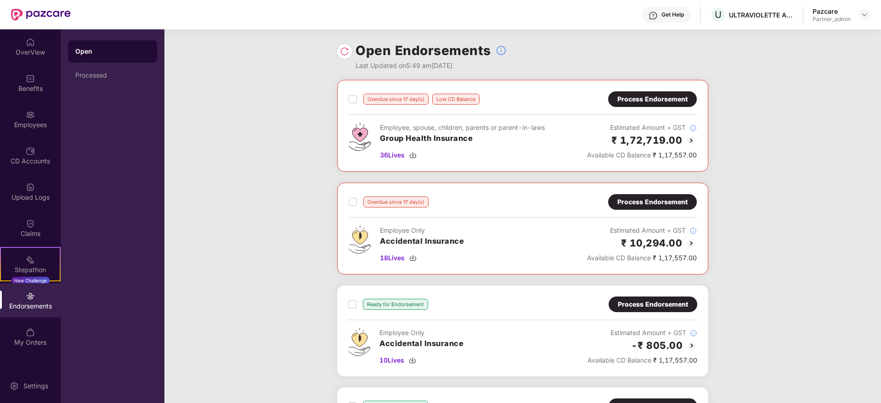
click at [650, 99] on div "Process Endorsement" at bounding box center [652, 99] width 70 height 10
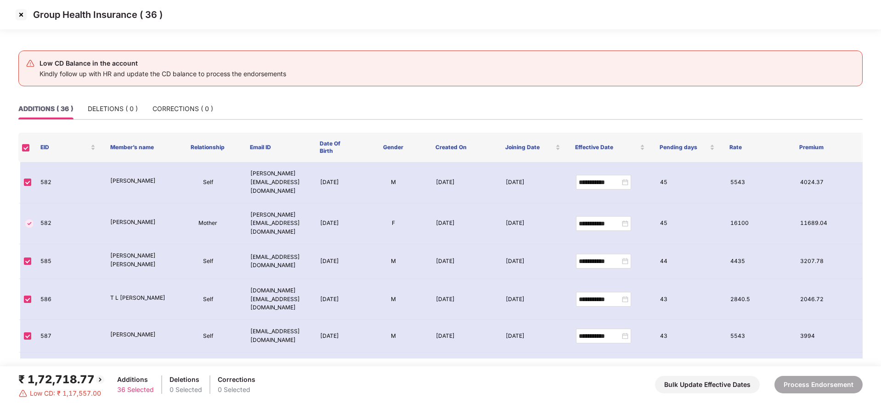
click at [22, 15] on img at bounding box center [21, 14] width 15 height 15
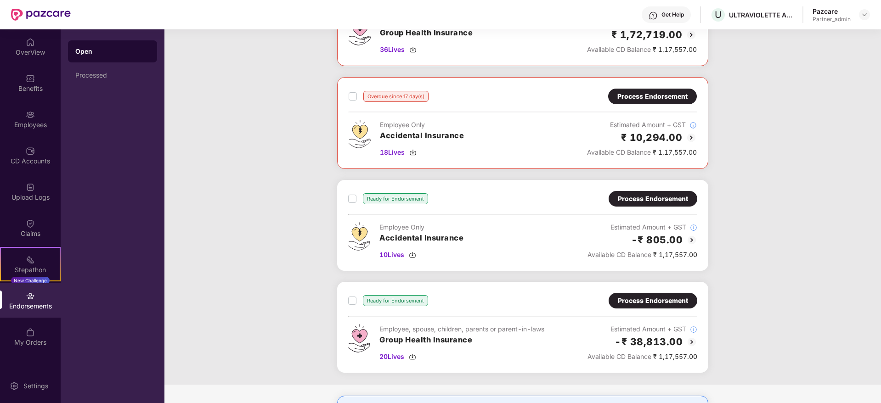
scroll to position [178, 0]
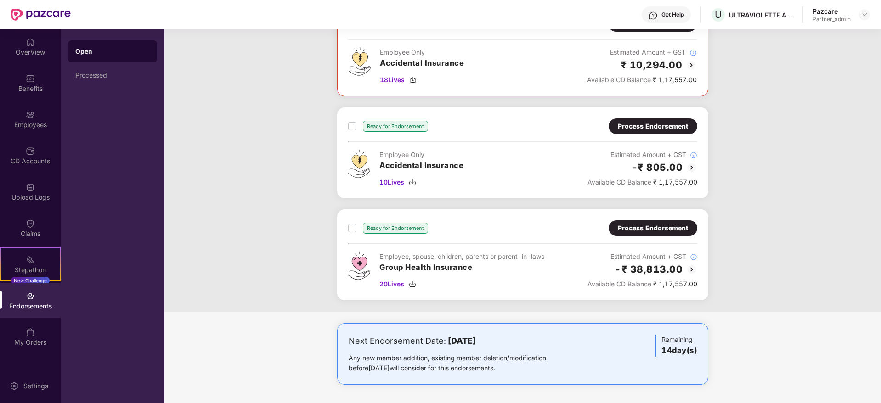
click at [664, 231] on div "Process Endorsement" at bounding box center [652, 228] width 70 height 10
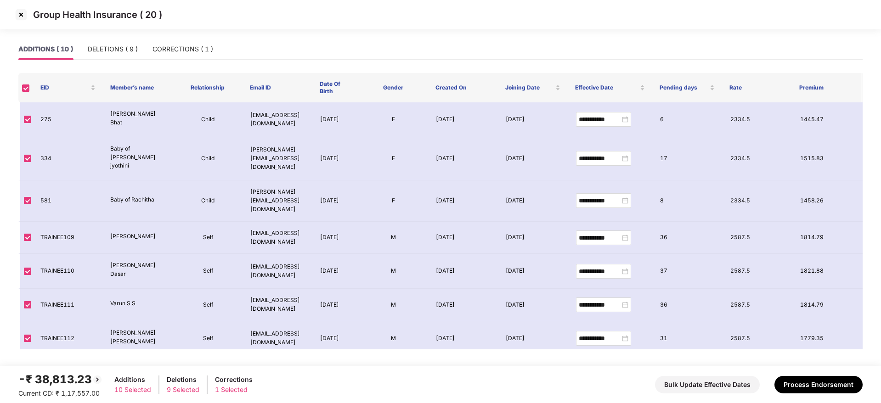
click at [24, 12] on img at bounding box center [21, 14] width 15 height 15
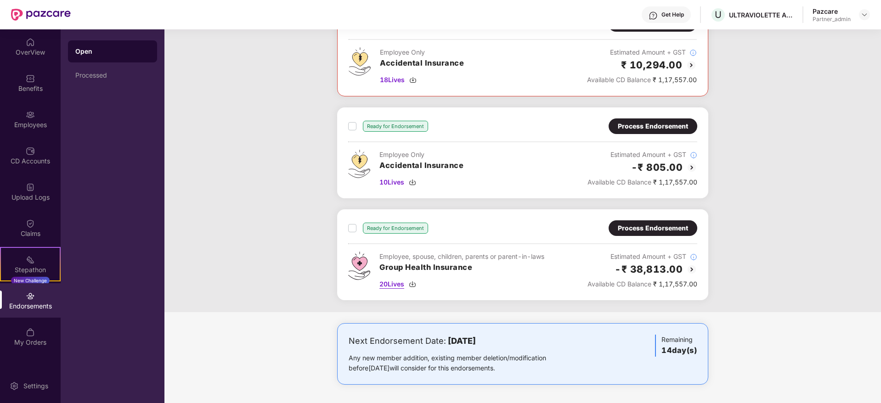
click at [412, 282] on img at bounding box center [412, 284] width 7 height 7
